Goal: Information Seeking & Learning: Learn about a topic

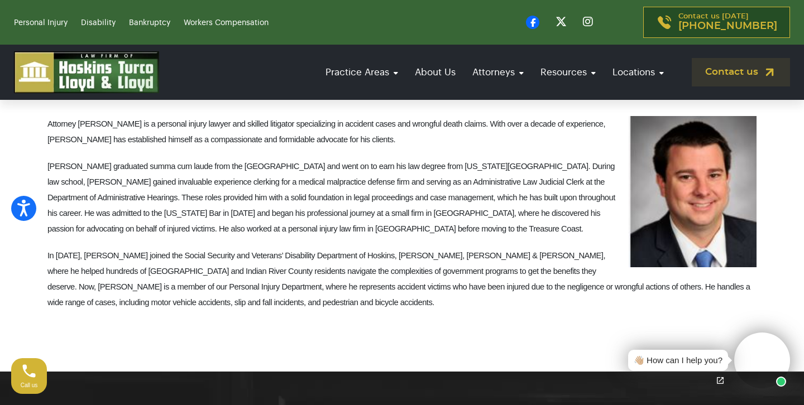
scroll to position [388, 0]
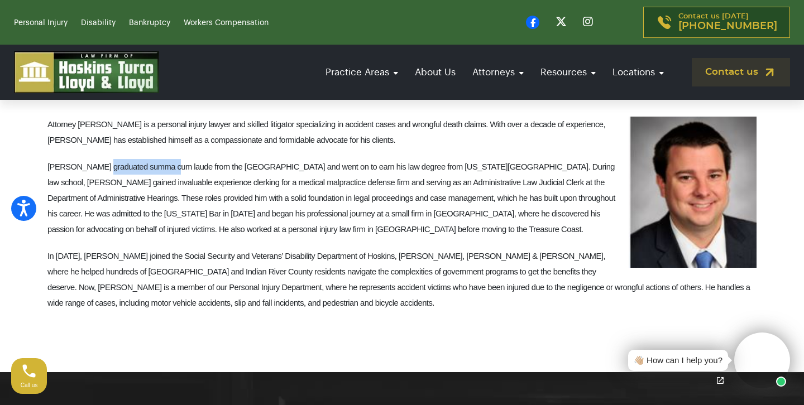
drag, startPoint x: 99, startPoint y: 169, endPoint x: 165, endPoint y: 173, distance: 66.5
click at [166, 173] on span "Rick graduated summa cum laude from the University of Pittsburgh and went on to…" at bounding box center [331, 197] width 568 height 71
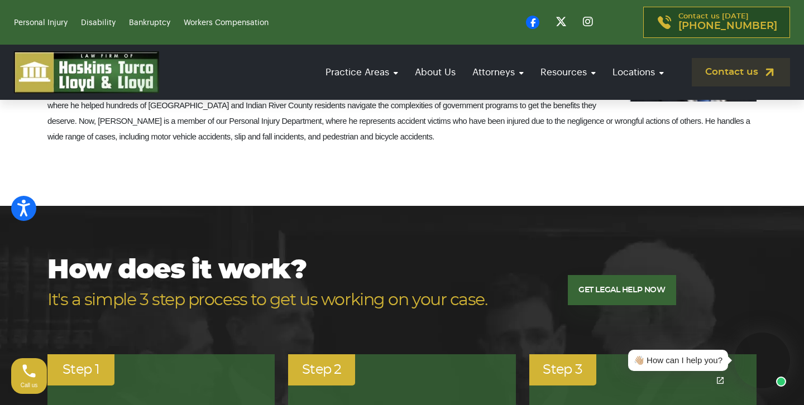
scroll to position [558, 0]
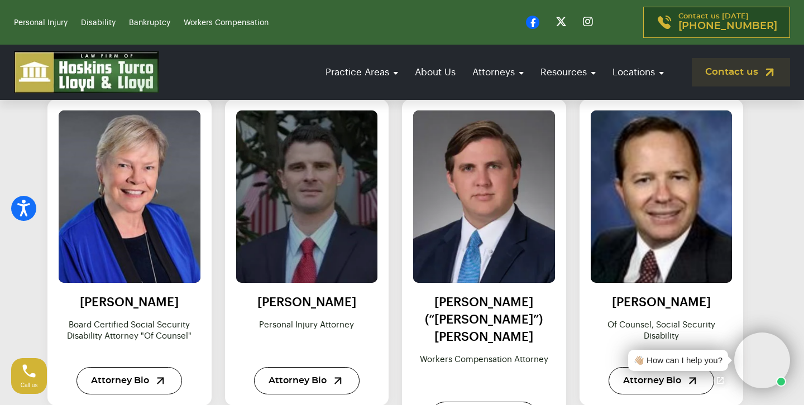
scroll to position [1165, 0]
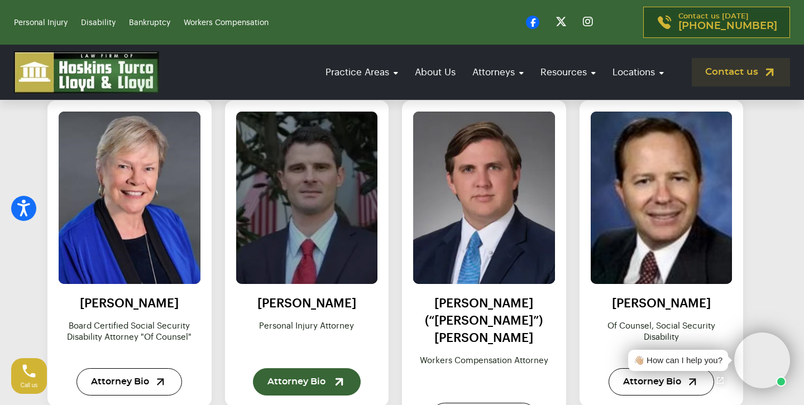
click at [295, 384] on link "Attorney Bio" at bounding box center [307, 382] width 108 height 27
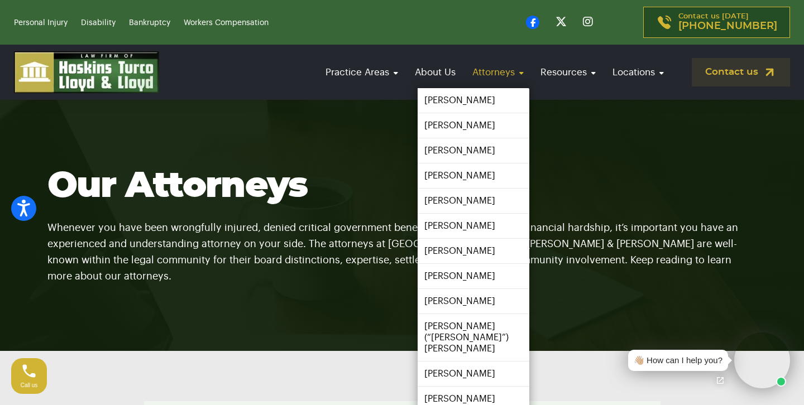
click at [481, 76] on link "Attorneys" at bounding box center [498, 72] width 63 height 32
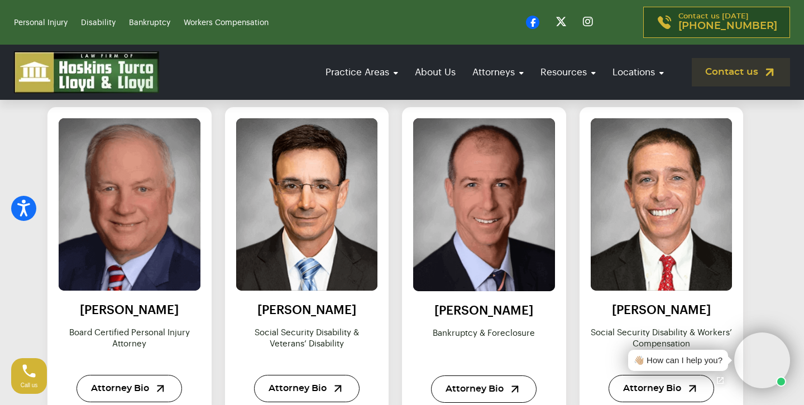
scroll to position [508, 0]
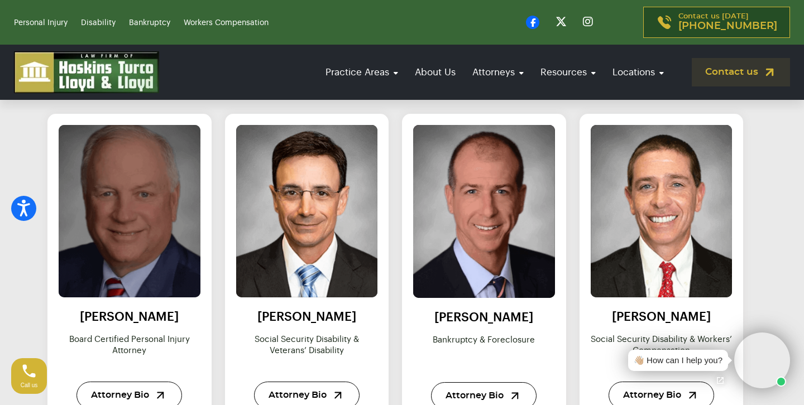
click at [156, 229] on img at bounding box center [129, 212] width 156 height 190
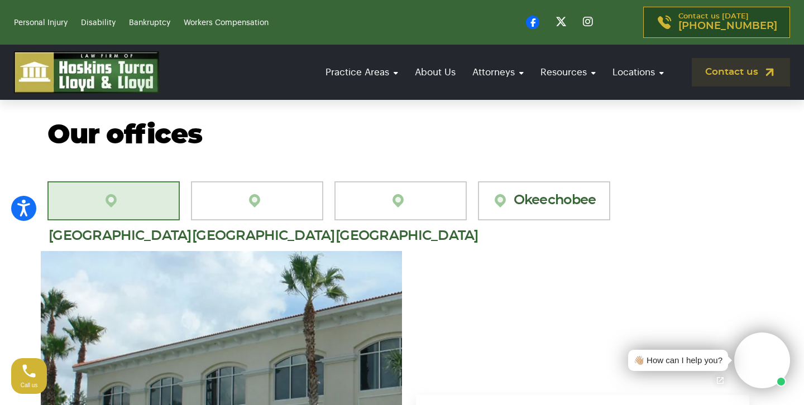
scroll to position [599, 0]
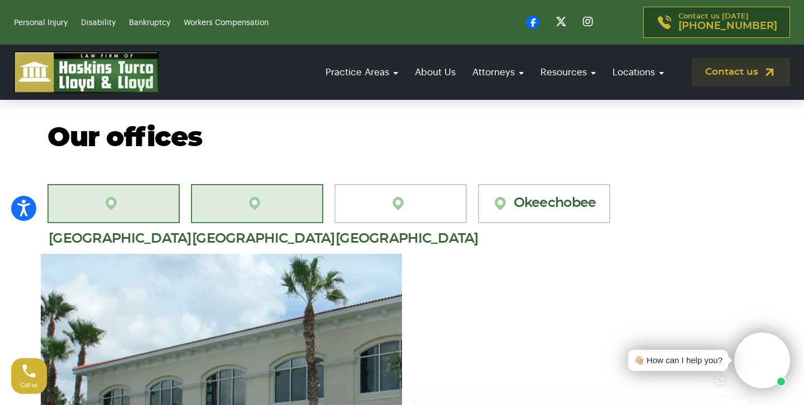
click at [263, 208] on link "[GEOGRAPHIC_DATA][PERSON_NAME]" at bounding box center [257, 203] width 132 height 39
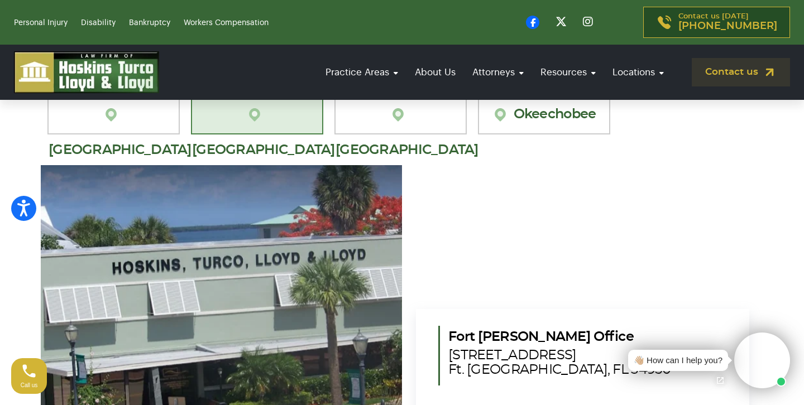
scroll to position [687, 0]
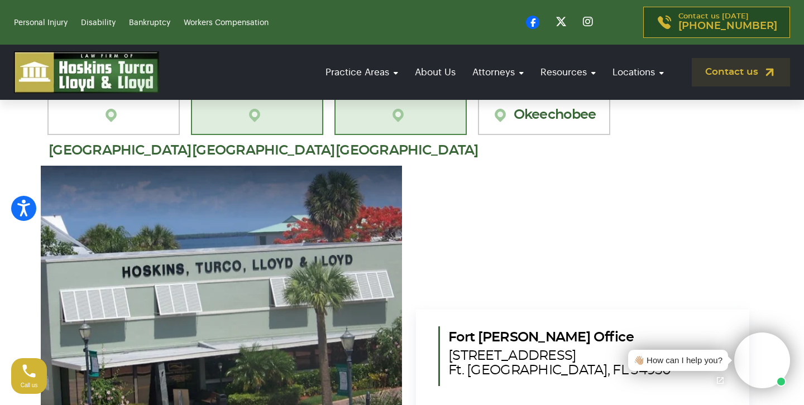
click at [407, 109] on link "[GEOGRAPHIC_DATA]" at bounding box center [400, 115] width 132 height 39
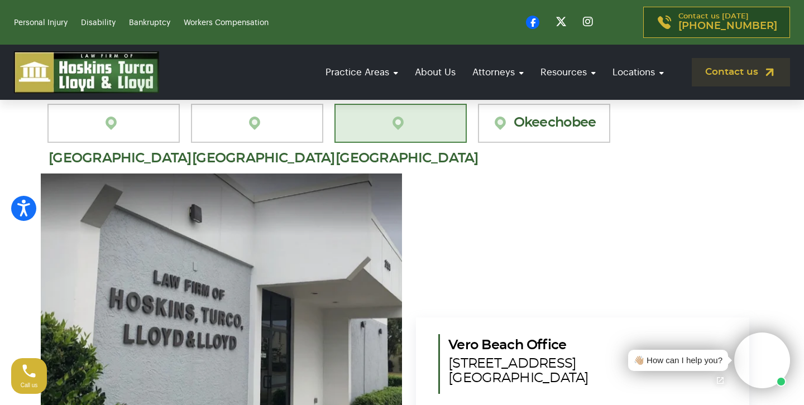
scroll to position [658, 0]
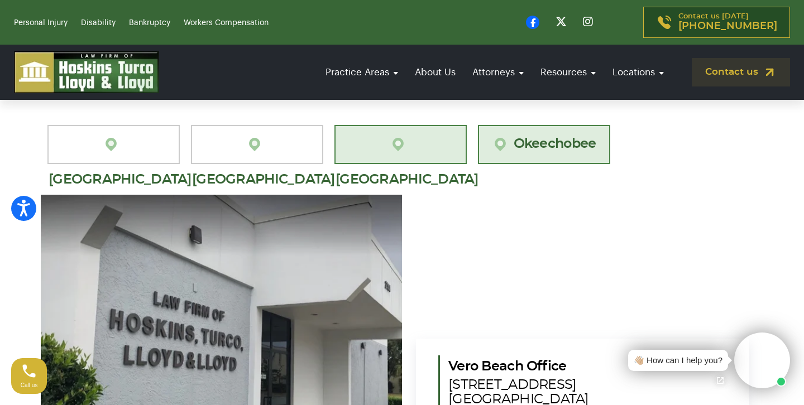
click at [537, 142] on link "Okeechobee" at bounding box center [544, 144] width 132 height 39
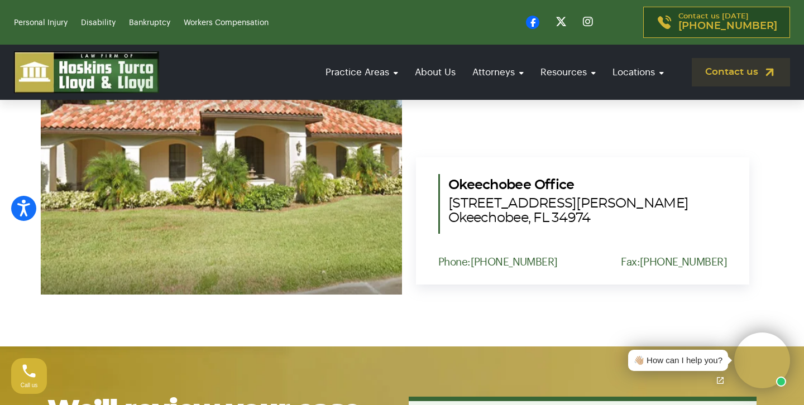
scroll to position [823, 0]
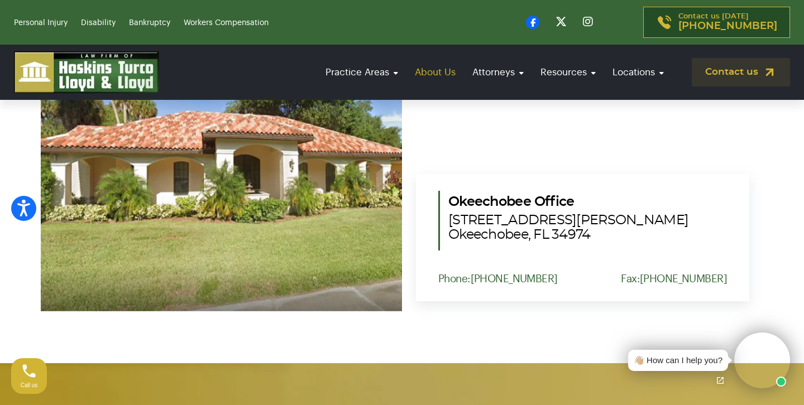
click at [419, 73] on link "About Us" at bounding box center [435, 72] width 52 height 32
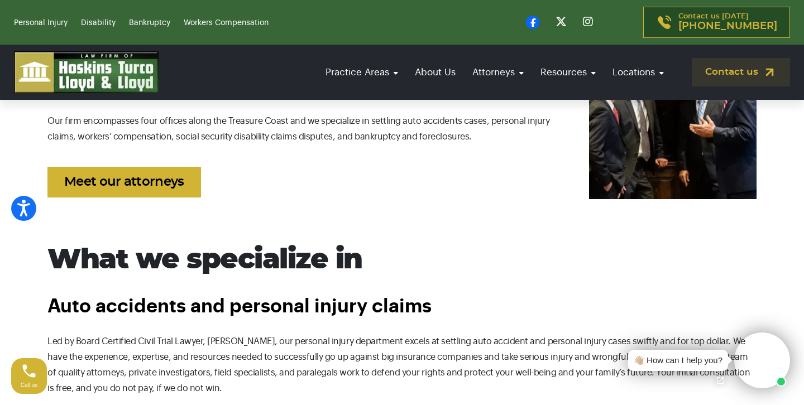
scroll to position [522, 0]
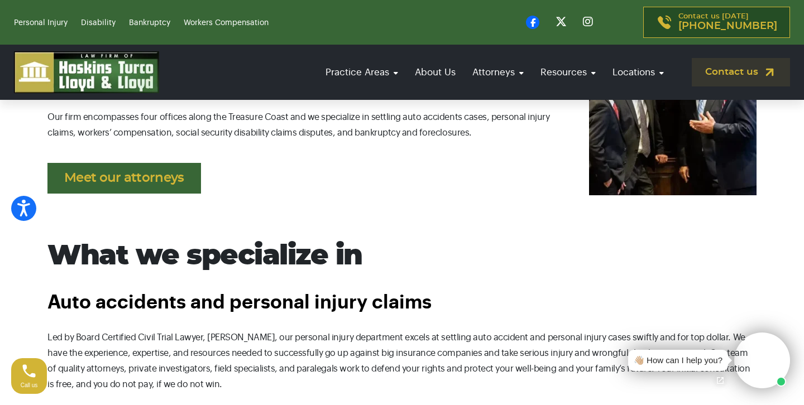
click at [149, 189] on link "Meet our attorneys" at bounding box center [124, 178] width 154 height 31
